Goal: Information Seeking & Learning: Learn about a topic

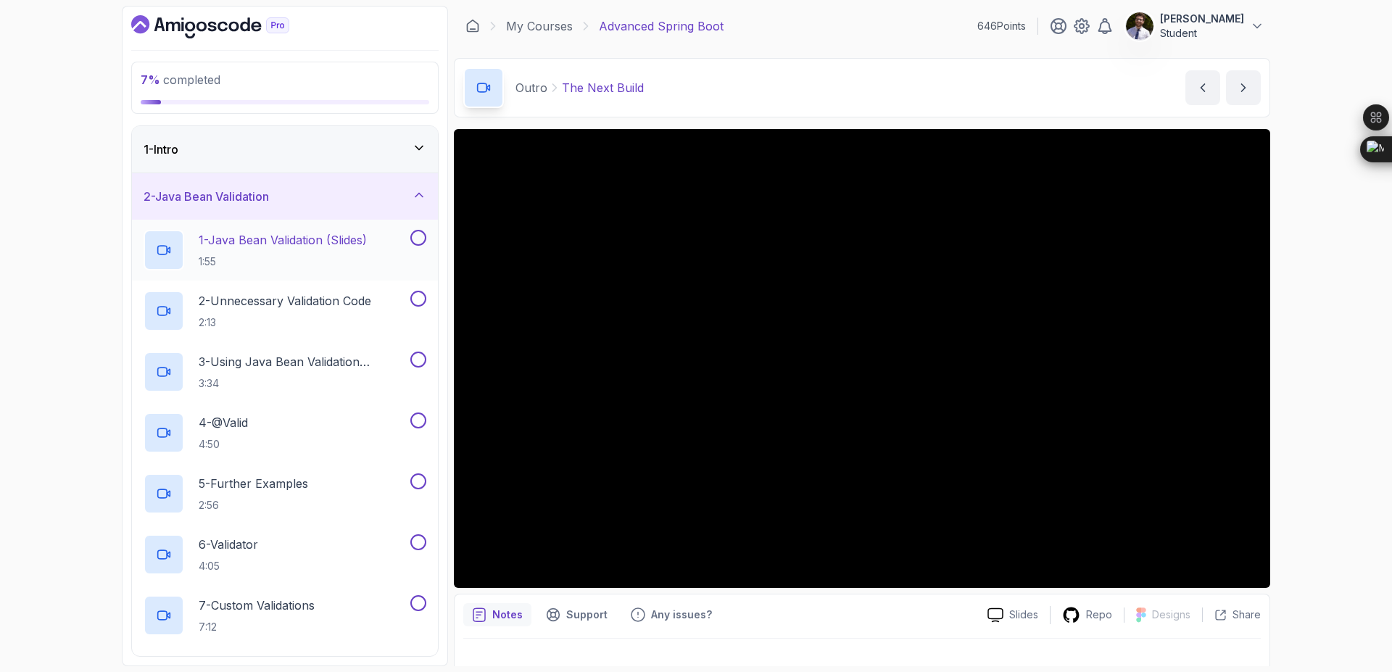
click at [281, 244] on p "1 - Java Bean Validation (Slides)" at bounding box center [283, 239] width 168 height 17
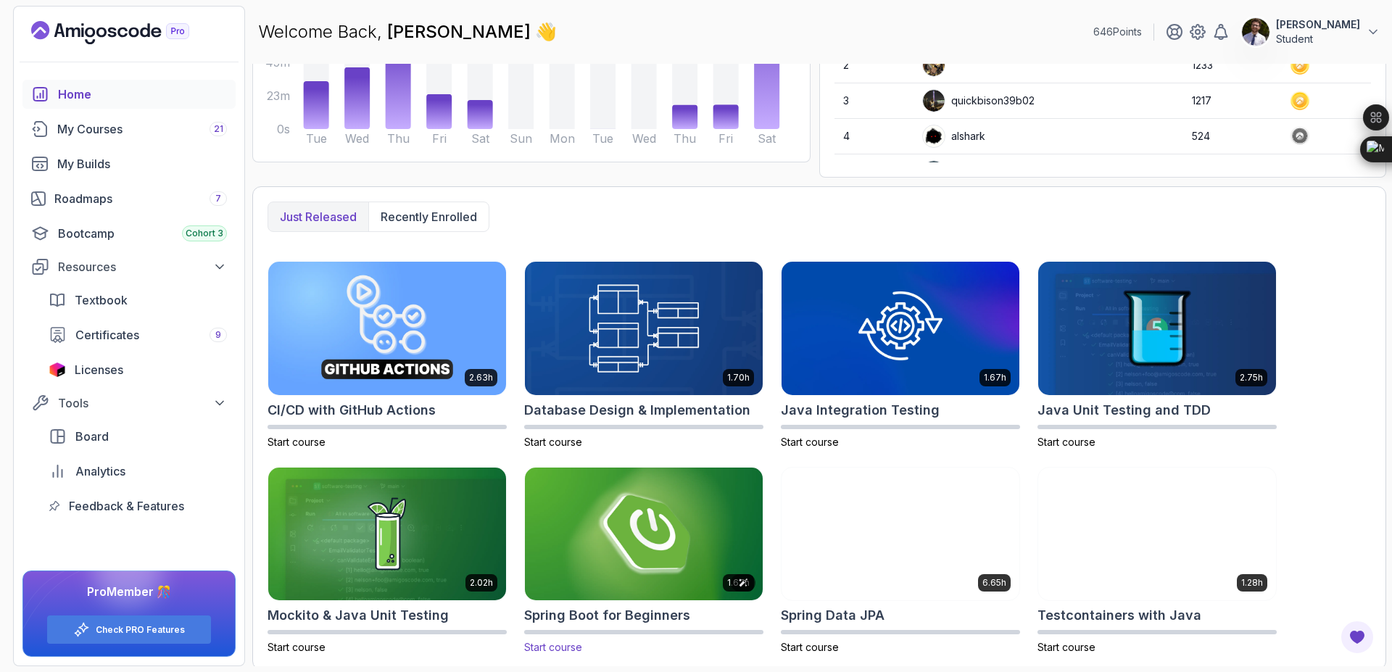
scroll to position [257, 0]
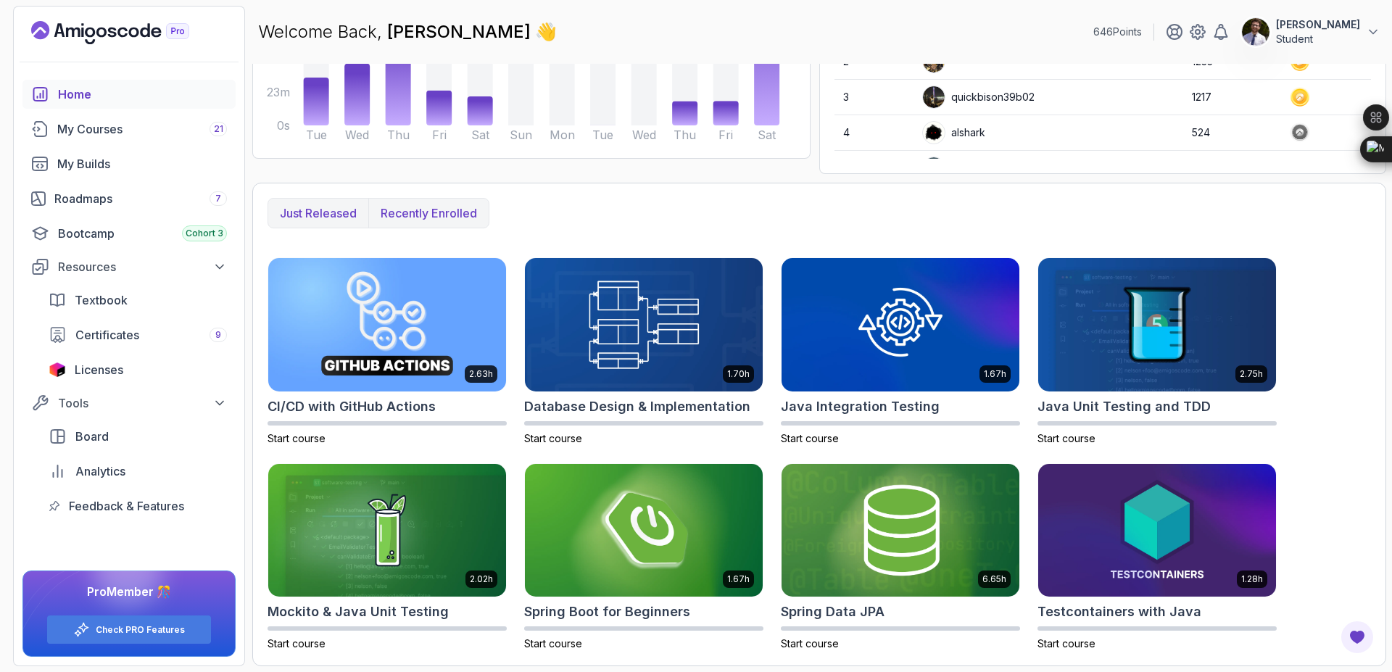
click at [444, 204] on p "Recently enrolled" at bounding box center [429, 212] width 96 height 17
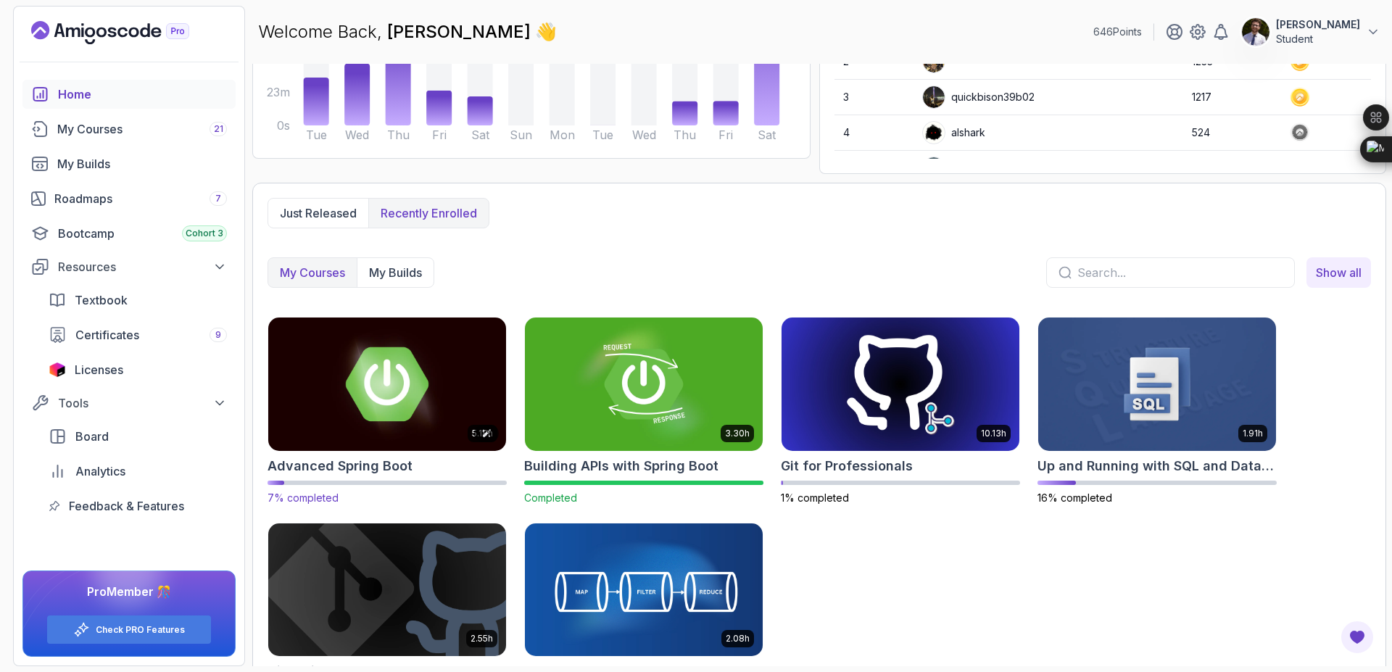
click at [397, 419] on img at bounding box center [386, 384] width 249 height 140
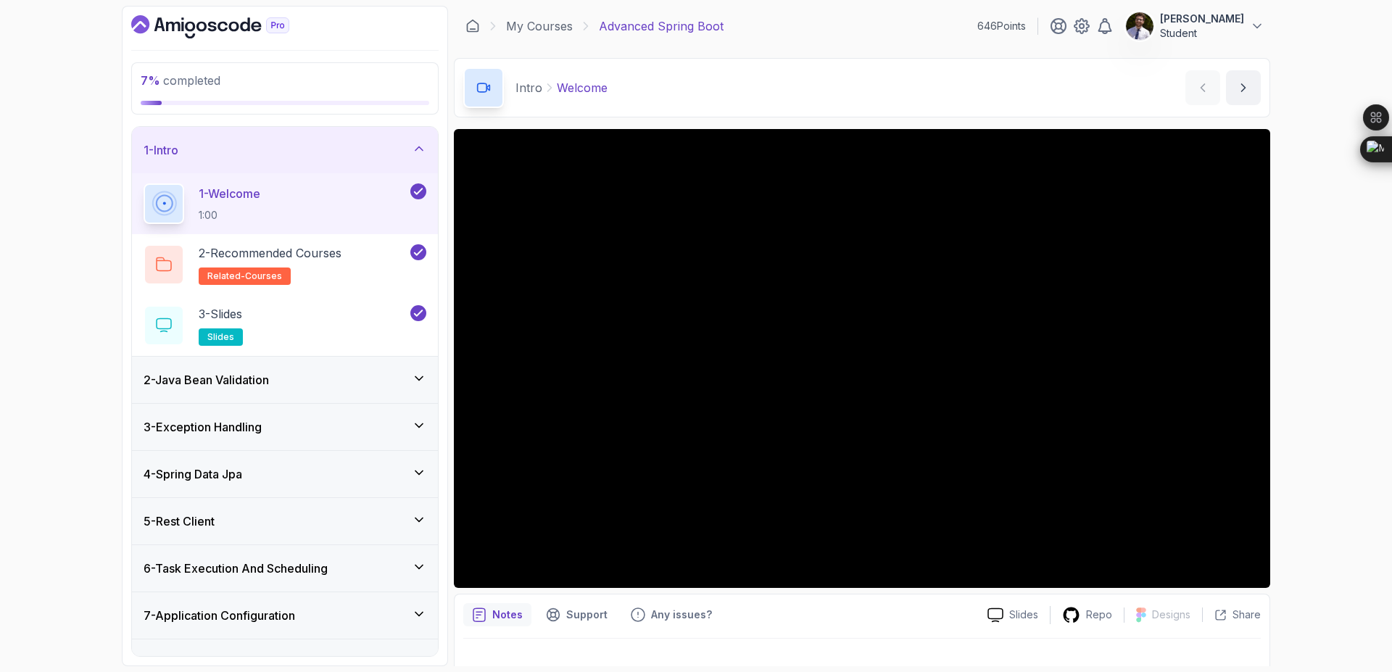
scroll to position [22, 0]
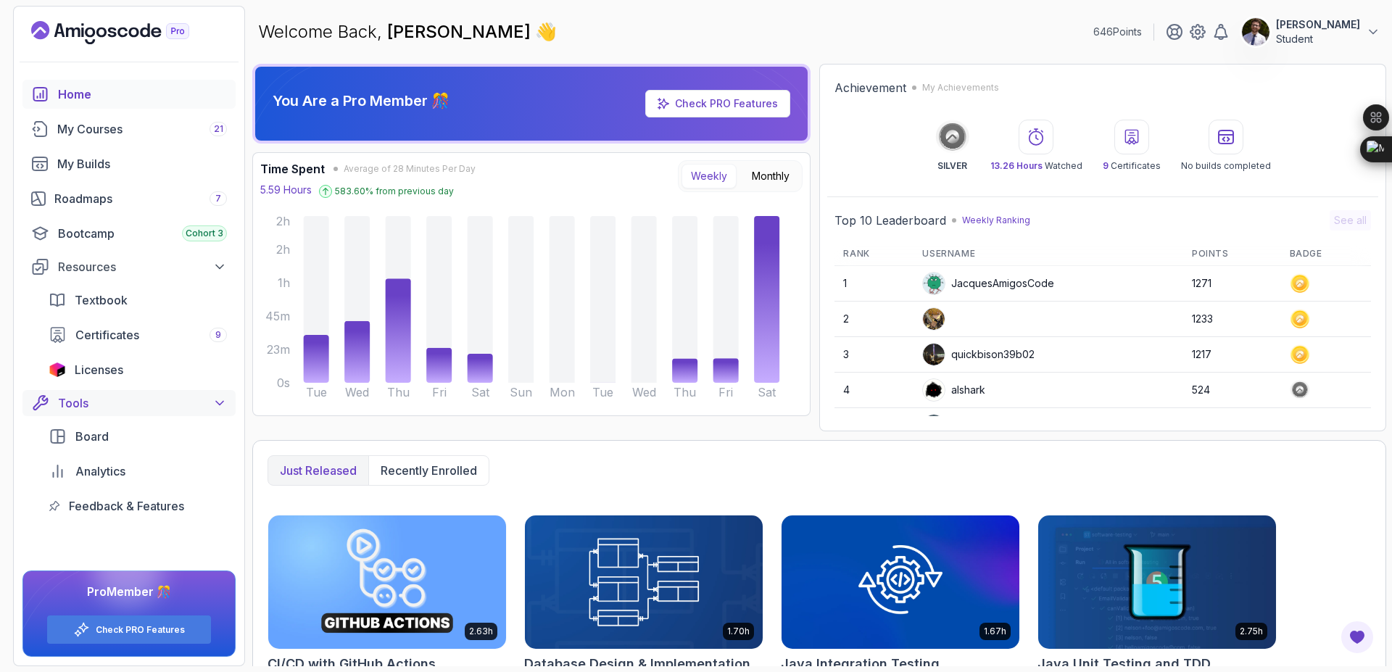
click at [221, 404] on icon at bounding box center [219, 404] width 7 height 4
